Goal: Contribute content: Add original content to the website for others to see

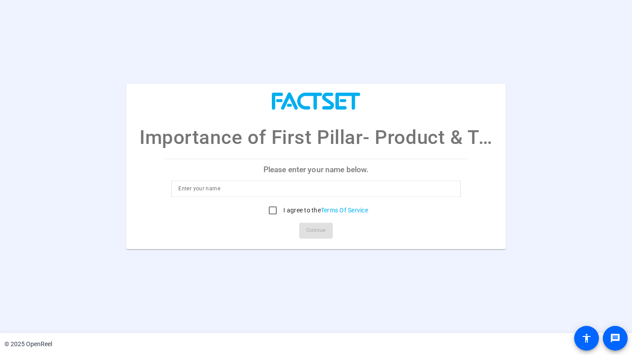
click at [258, 184] on input at bounding box center [315, 189] width 275 height 11
type input "[PERSON_NAME]"
click at [427, 243] on div "Please enter your name below. [PERSON_NAME] I agree to the Terms Of Service Con…" at bounding box center [315, 203] width 303 height 90
click at [270, 210] on input "I agree to the Terms Of Service" at bounding box center [273, 211] width 18 height 18
checkbox input "true"
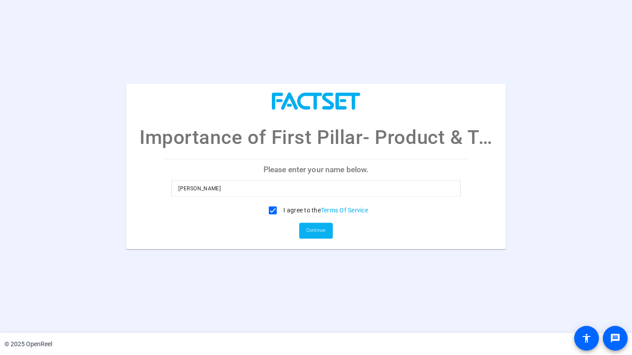
click at [317, 229] on span "Continue" at bounding box center [315, 230] width 19 height 13
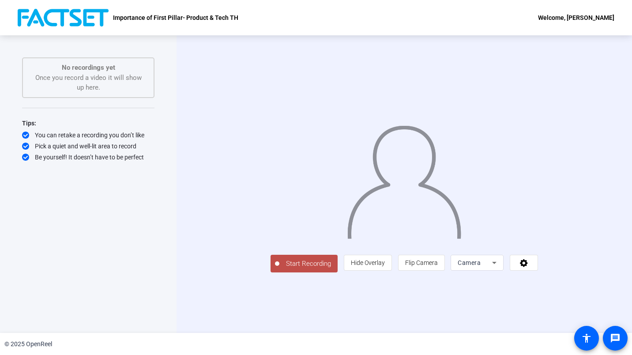
click at [279, 269] on span "Start Recording" at bounding box center [308, 264] width 58 height 10
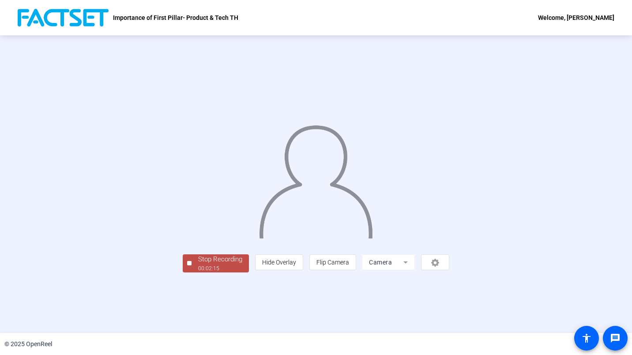
click at [198, 264] on div "Stop Recording" at bounding box center [220, 259] width 44 height 10
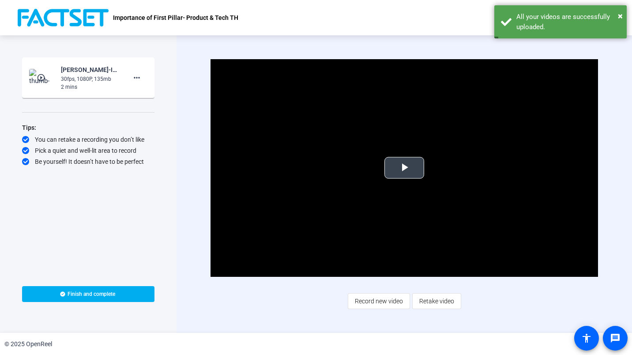
click at [404, 168] on span "Video Player" at bounding box center [404, 168] width 0 height 0
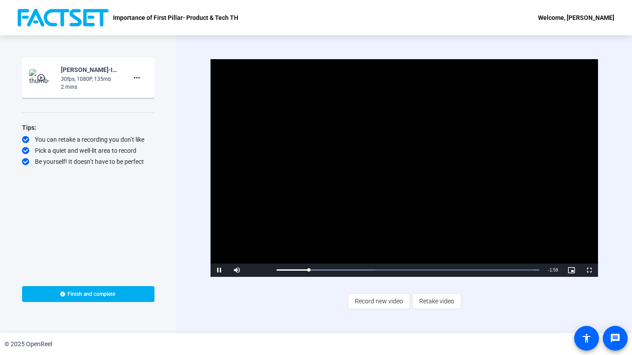
click at [382, 300] on span "Record new video" at bounding box center [379, 301] width 48 height 17
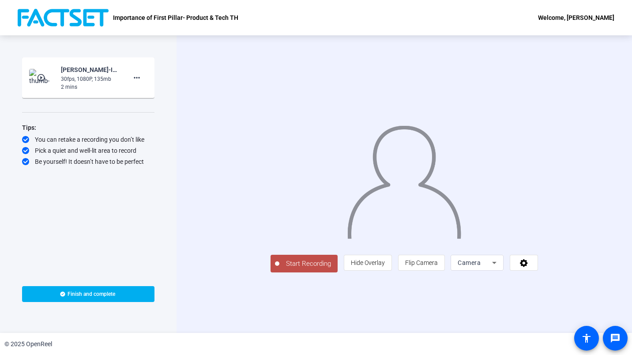
click at [279, 269] on span "Start Recording" at bounding box center [308, 264] width 58 height 10
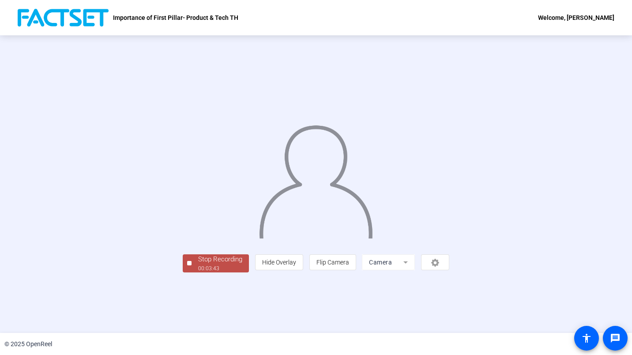
click at [198, 264] on div "Stop Recording" at bounding box center [220, 259] width 44 height 10
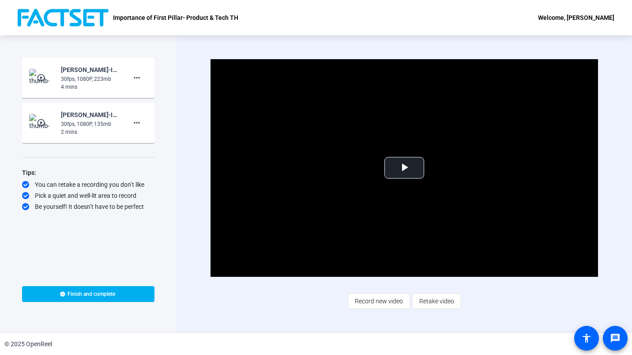
click at [94, 293] on span "Finish and complete" at bounding box center [92, 293] width 48 height 7
